Goal: Information Seeking & Learning: Find specific fact

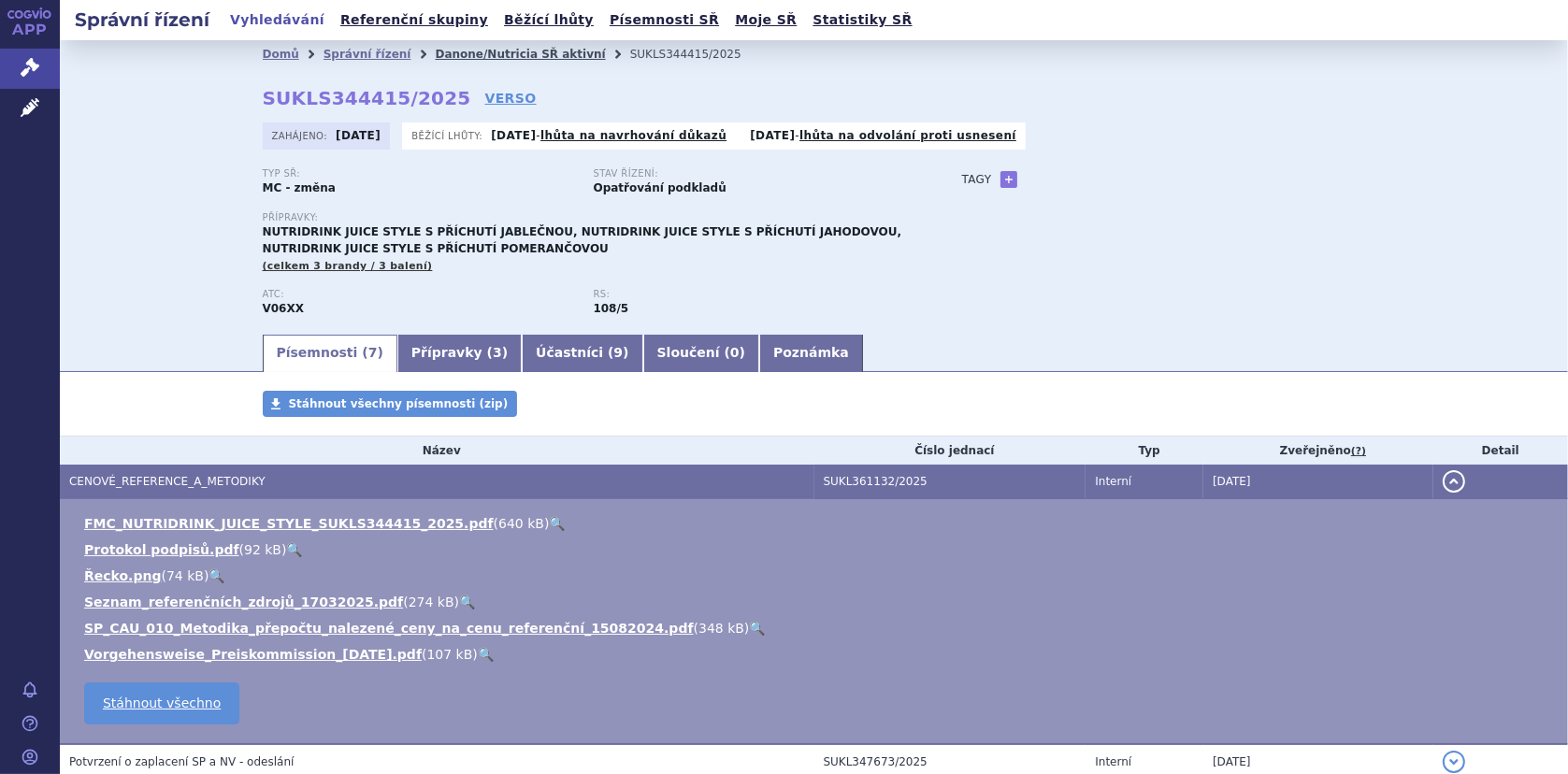
click at [439, 56] on link "Danone/Nutricia SŘ aktivní" at bounding box center [519, 53] width 170 height 13
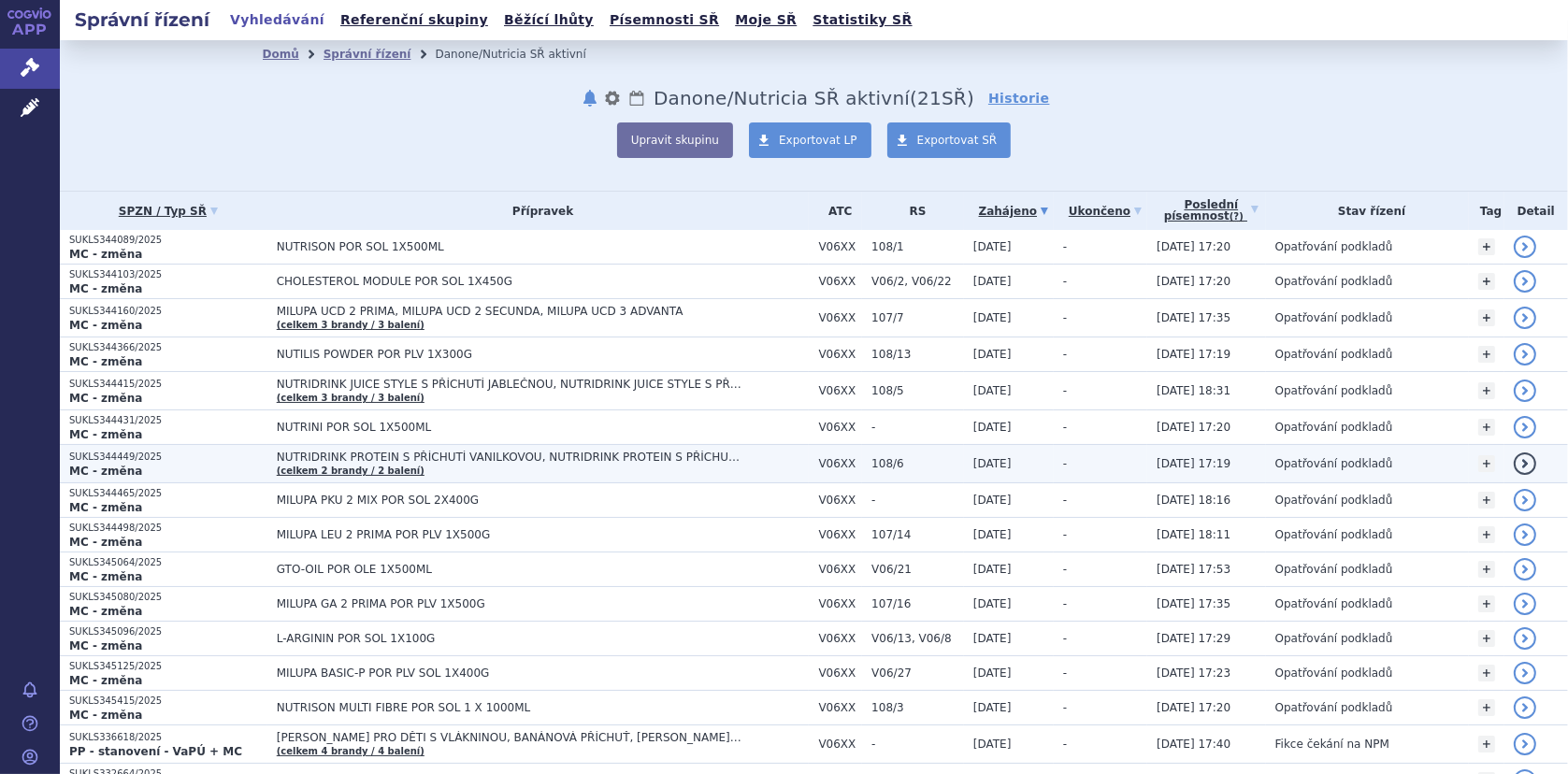
click at [356, 454] on span "NUTRIDRINK PROTEIN S PŘÍCHUTÍ VANILKOVOU, NUTRIDRINK PROTEIN S PŘÍCHUTÍ ČOKOLÁD…" at bounding box center [511, 457] width 467 height 13
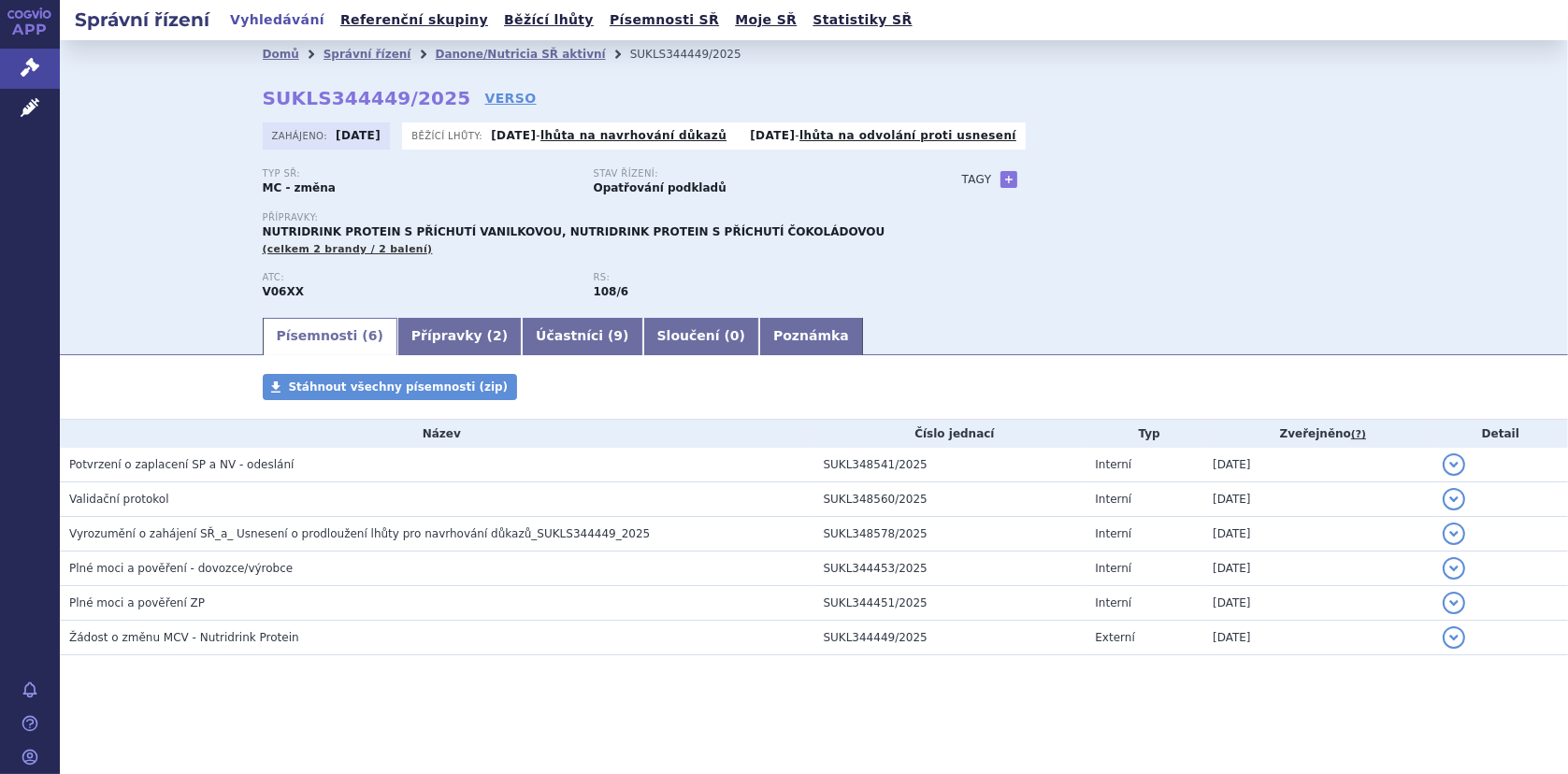
click at [471, 44] on li "Danone/Nutricia SŘ aktivní" at bounding box center [531, 54] width 194 height 28
click at [494, 54] on link "Danone/Nutricia SŘ aktivní" at bounding box center [519, 53] width 170 height 13
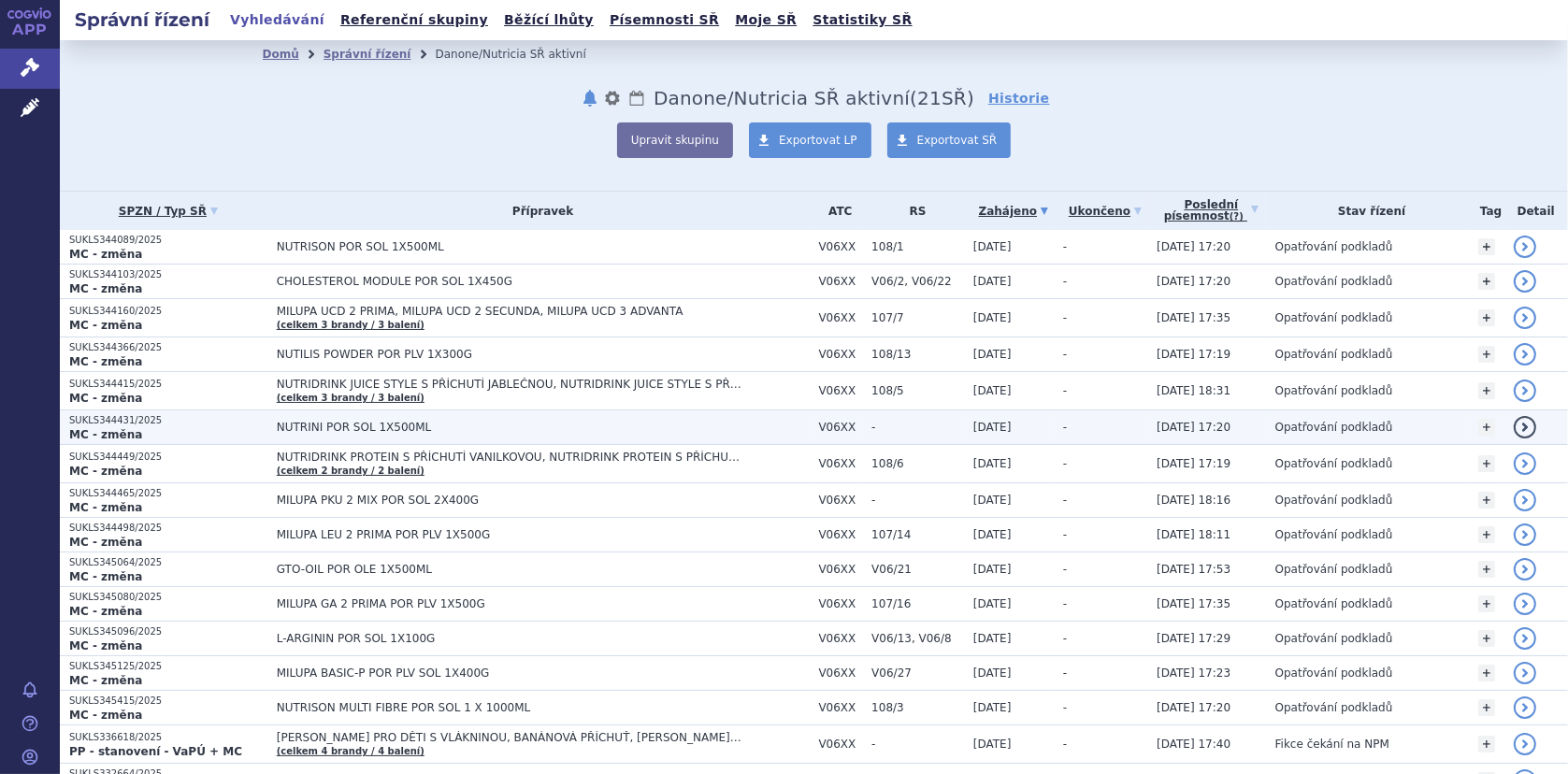
click at [304, 427] on span "NUTRINI POR SOL 1X500ML" at bounding box center [511, 427] width 467 height 13
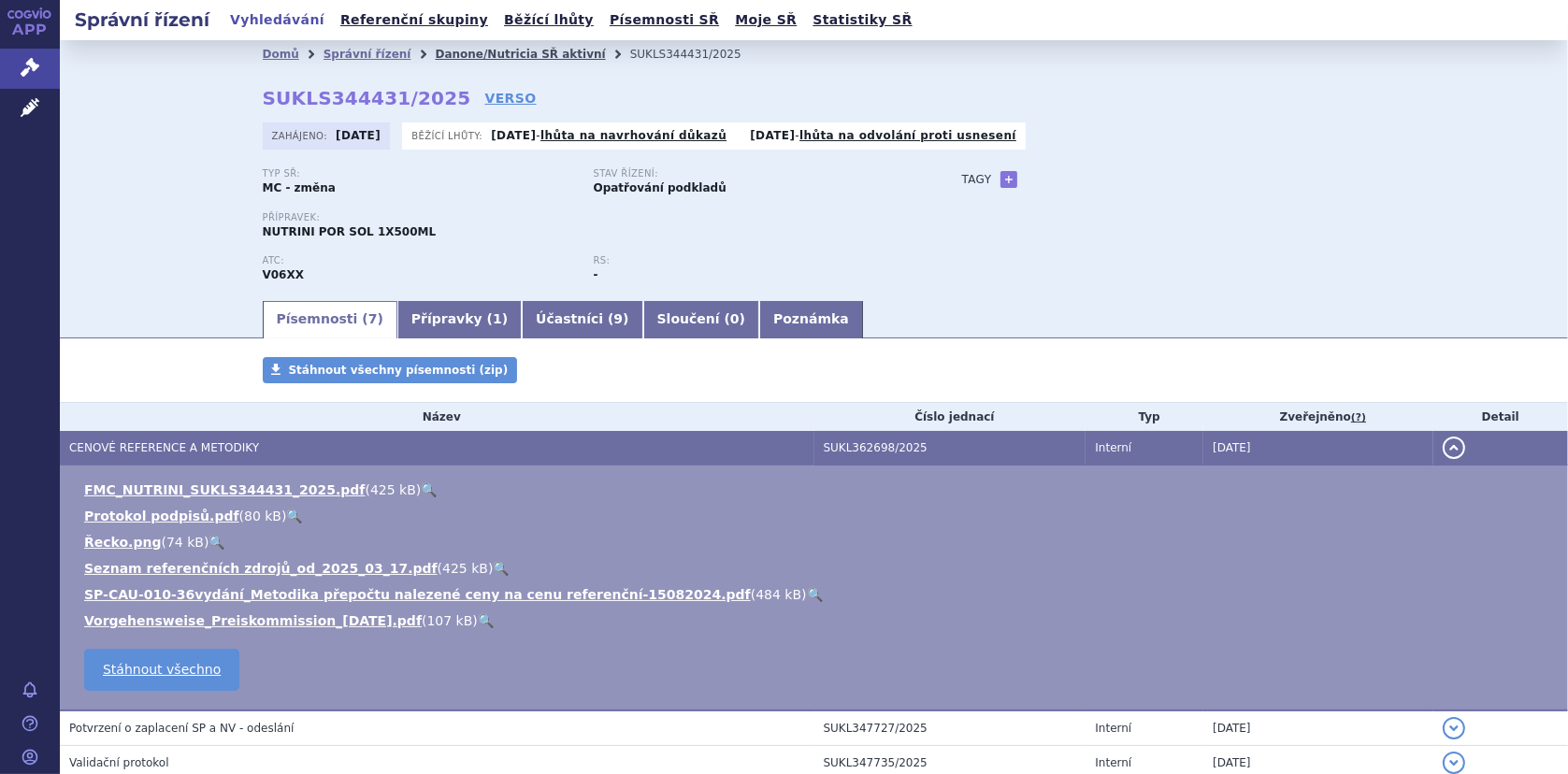
click at [435, 48] on link "Danone/Nutricia SŘ aktivní" at bounding box center [519, 53] width 170 height 13
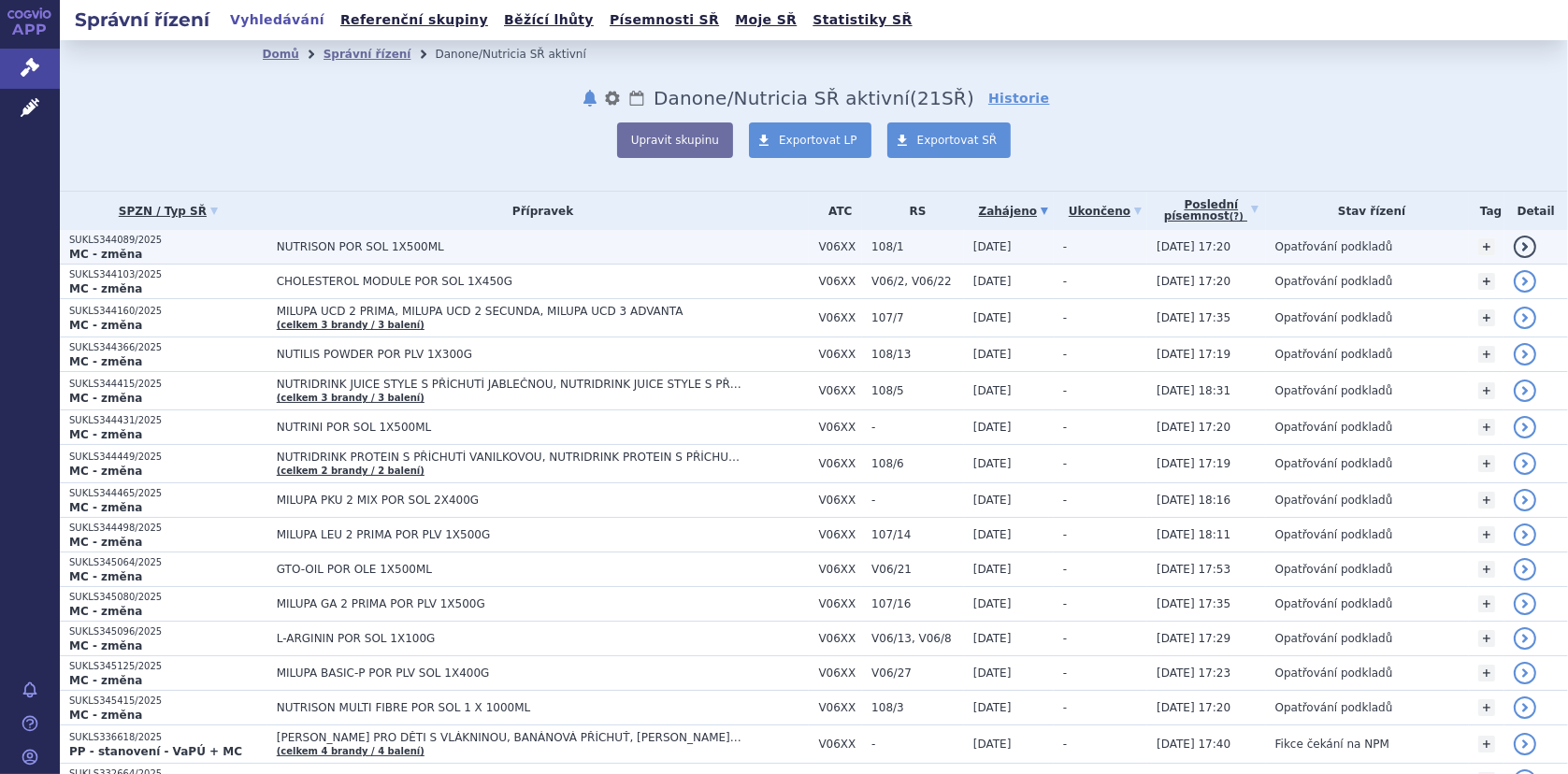
click at [363, 245] on span "NUTRISON POR SOL 1X500ML" at bounding box center [511, 246] width 467 height 13
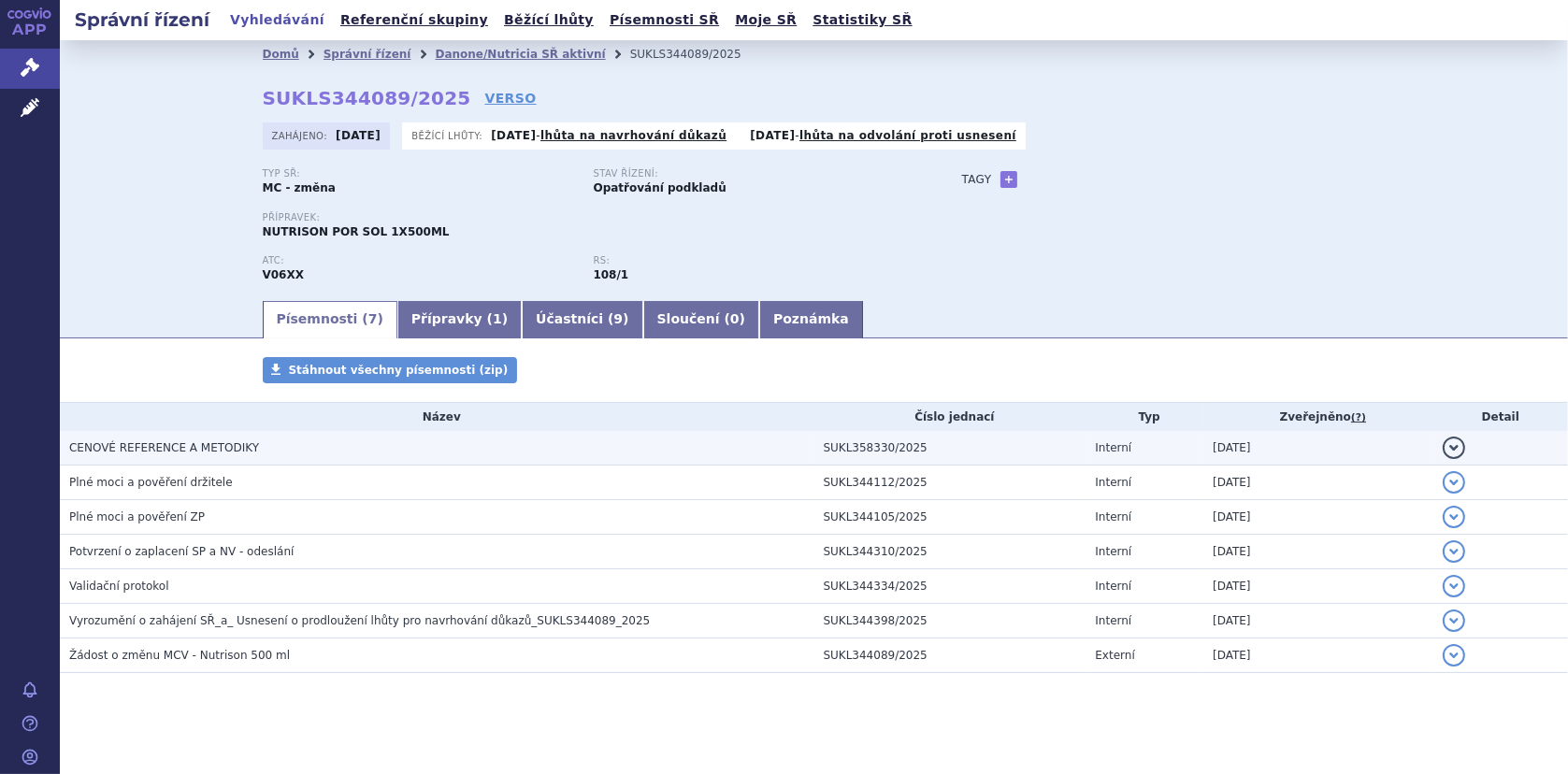
click at [148, 444] on span "CENOVÉ REFERENCE A METODIKY" at bounding box center [164, 448] width 190 height 13
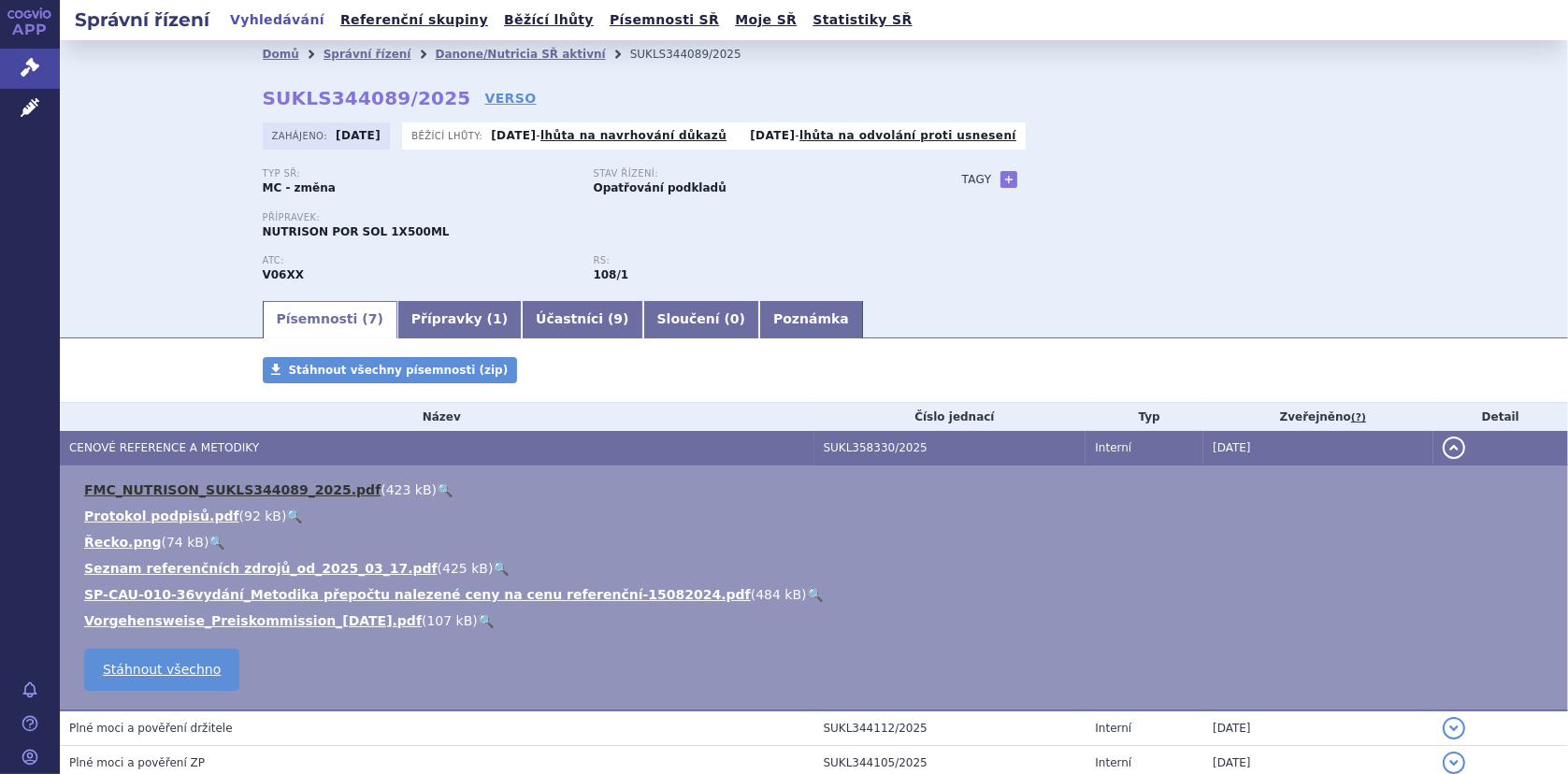
click at [153, 484] on link "FMC_NUTRISON_SUKLS344089_2025.pdf" at bounding box center [232, 489] width 297 height 15
click at [437, 488] on link "🔍" at bounding box center [444, 489] width 16 height 15
click at [447, 51] on link "Danone/Nutricia SŘ aktivní" at bounding box center [519, 53] width 170 height 13
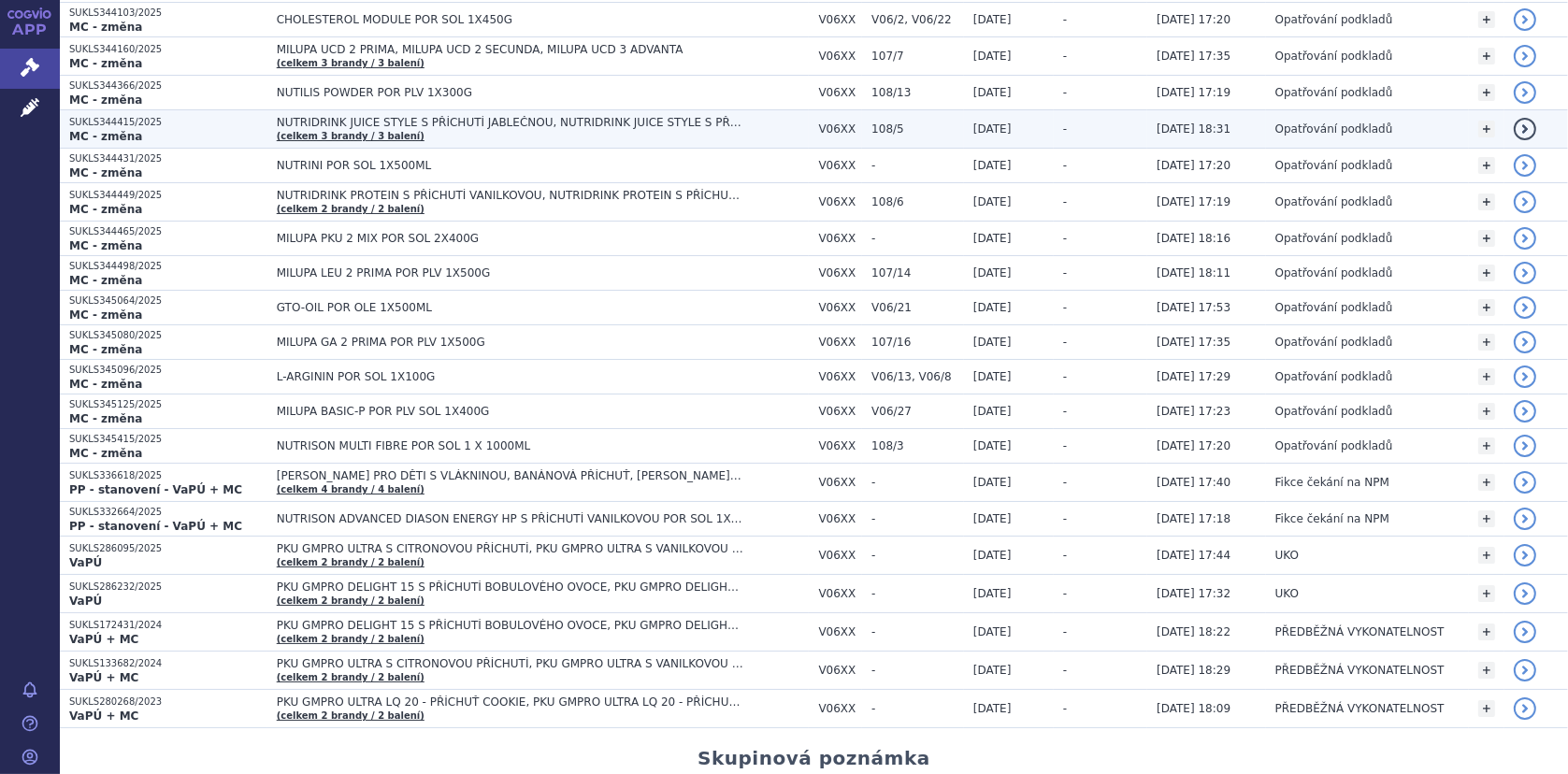
scroll to position [374, 0]
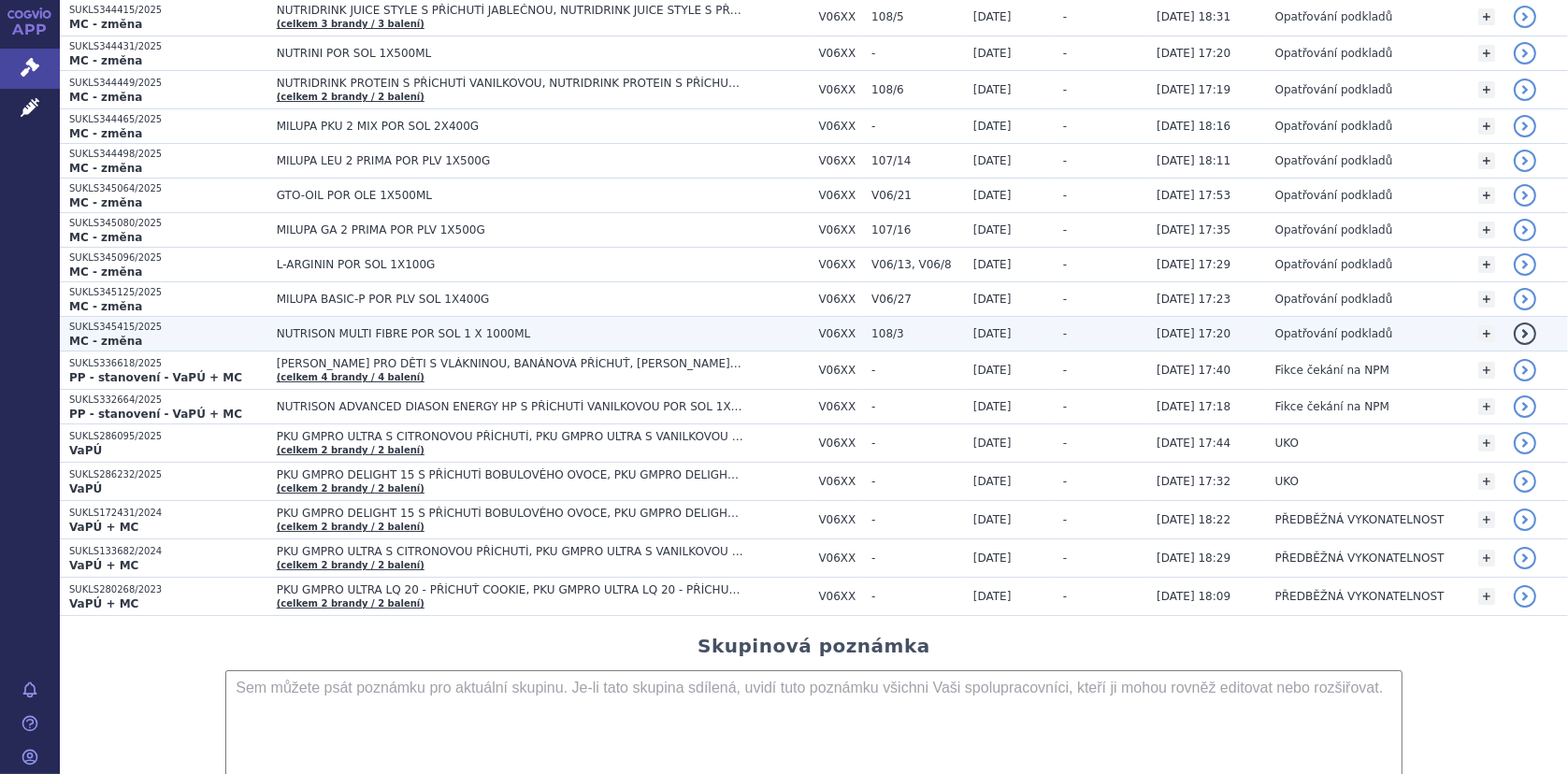
click at [368, 320] on td "NUTRISON MULTI FIBRE POR SOL 1 X 1000ML" at bounding box center [538, 334] width 542 height 35
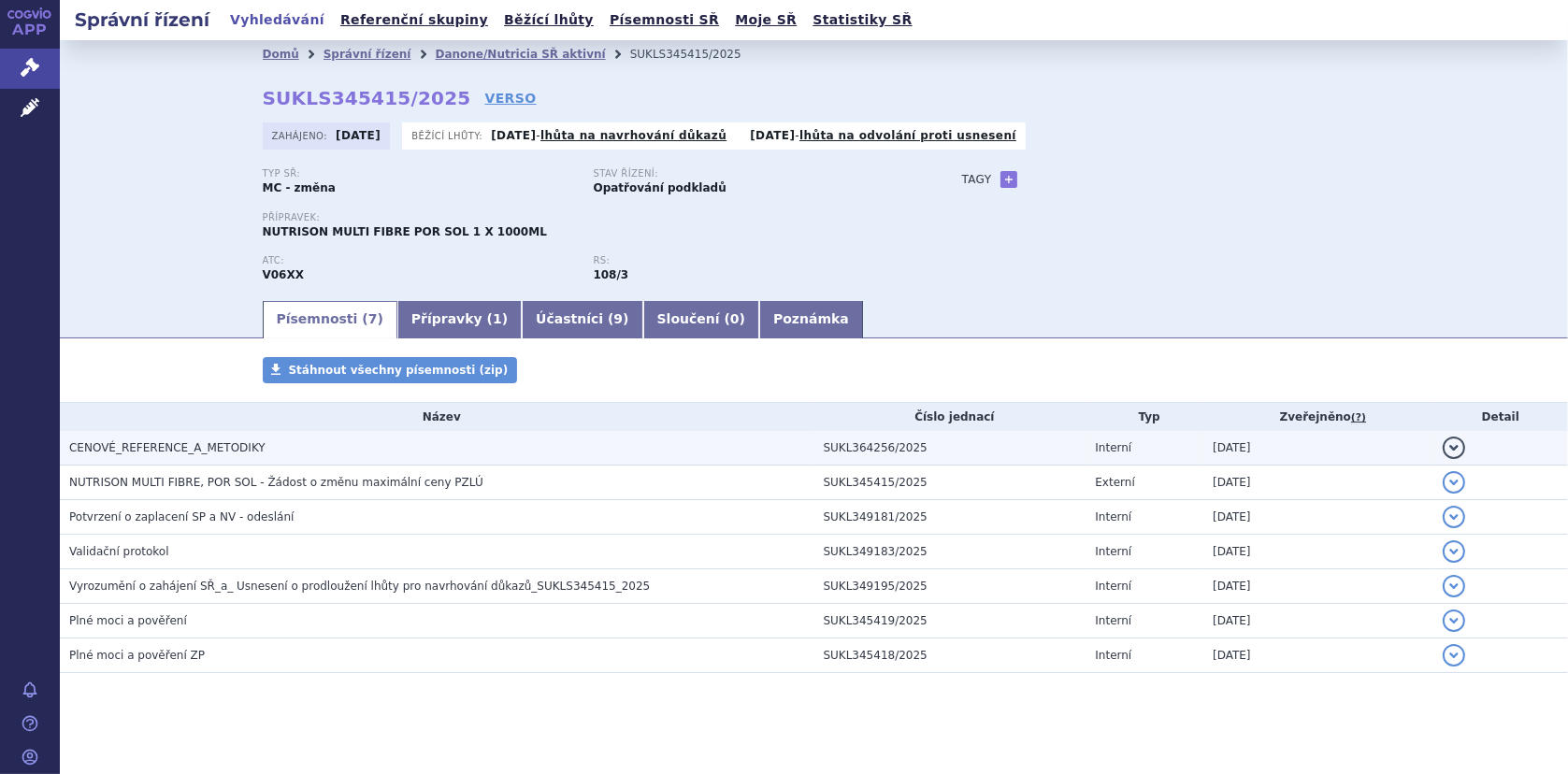
drag, startPoint x: 175, startPoint y: 446, endPoint x: 204, endPoint y: 438, distance: 30.1
click at [175, 446] on span "CENOVÉ_REFERENCE_A_METODIKY" at bounding box center [167, 448] width 196 height 13
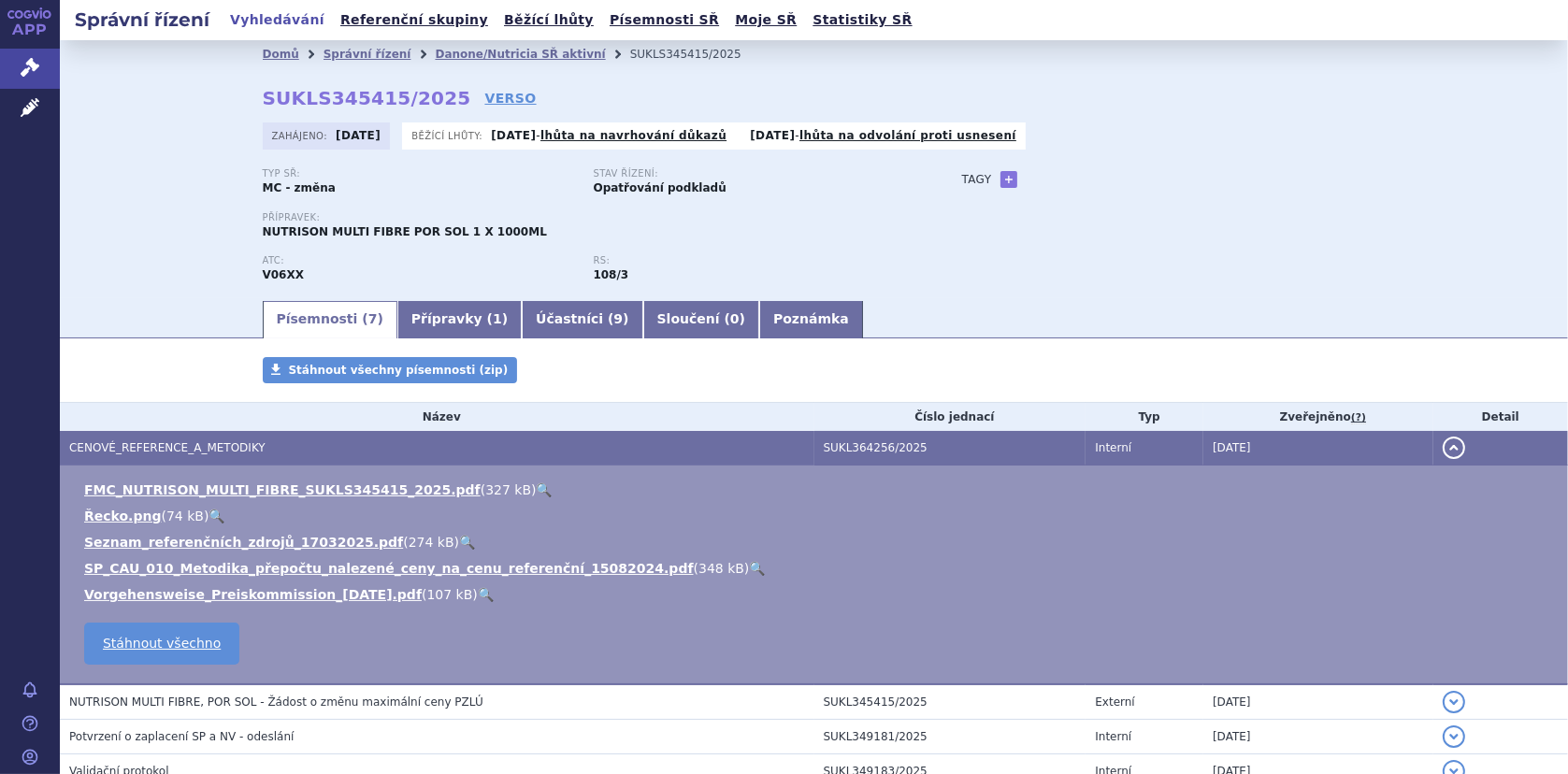
click at [537, 485] on link "🔍" at bounding box center [545, 489] width 16 height 15
